Goal: Check status: Check status

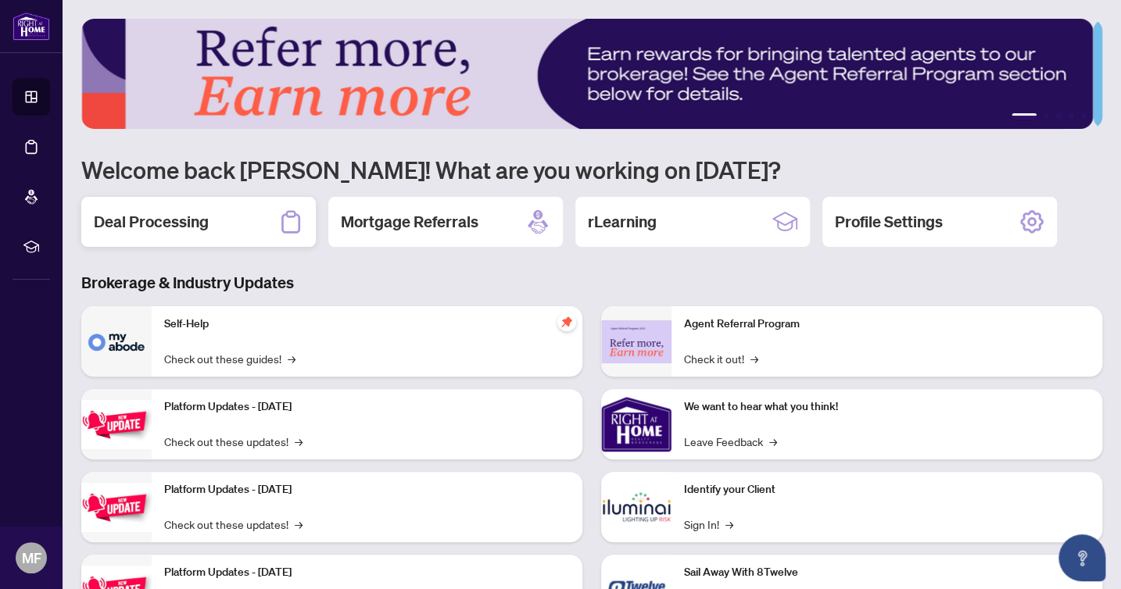
click at [281, 216] on icon at bounding box center [290, 221] width 25 height 25
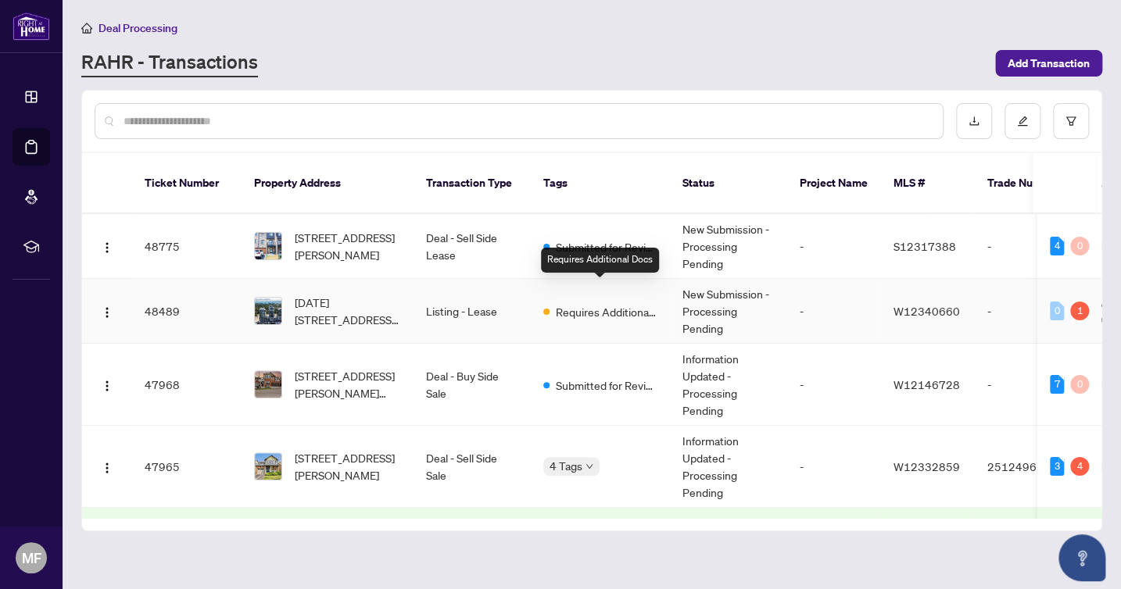
click at [611, 303] on span "Requires Additional Docs" at bounding box center [607, 311] width 102 height 17
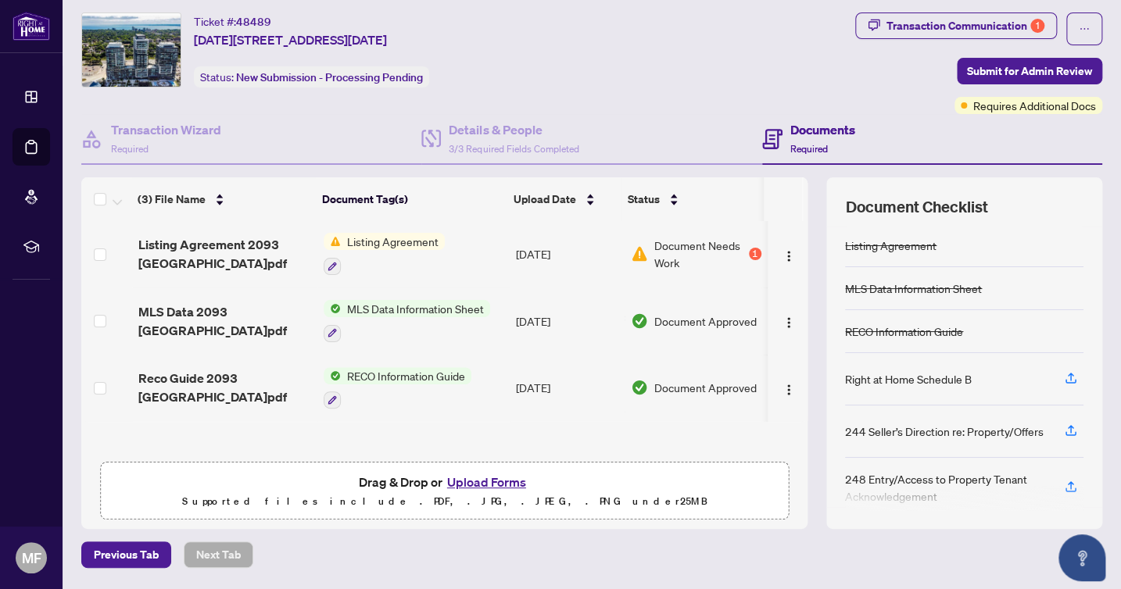
scroll to position [38, 0]
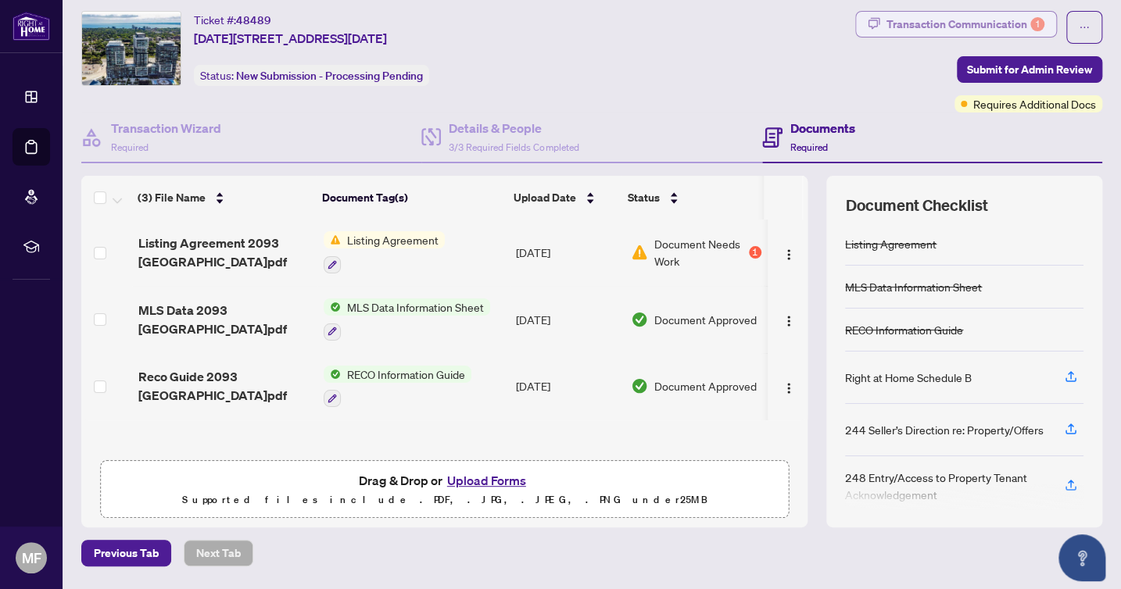
click at [916, 30] on div "Transaction Communication 1" at bounding box center [965, 24] width 158 height 25
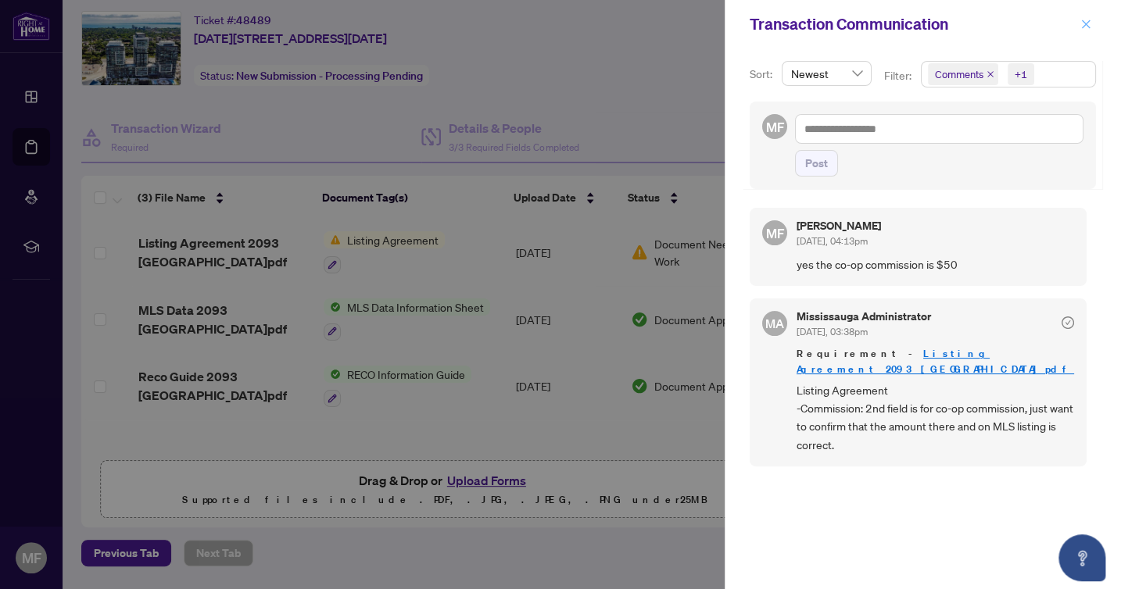
click at [1086, 19] on icon "close" at bounding box center [1085, 24] width 11 height 11
